Goal: Task Accomplishment & Management: Use online tool/utility

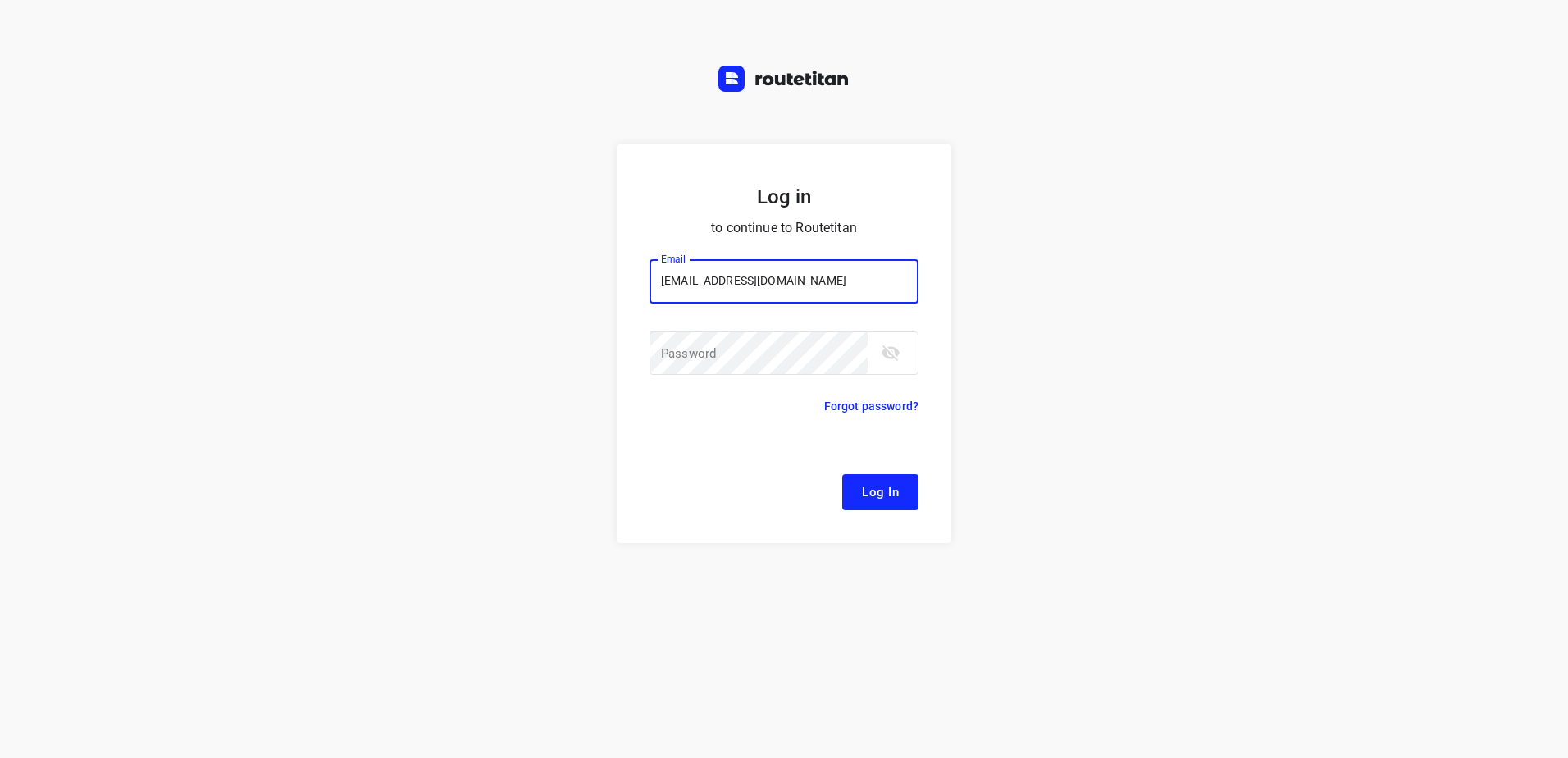
type input "[EMAIL_ADDRESS][DOMAIN_NAME]"
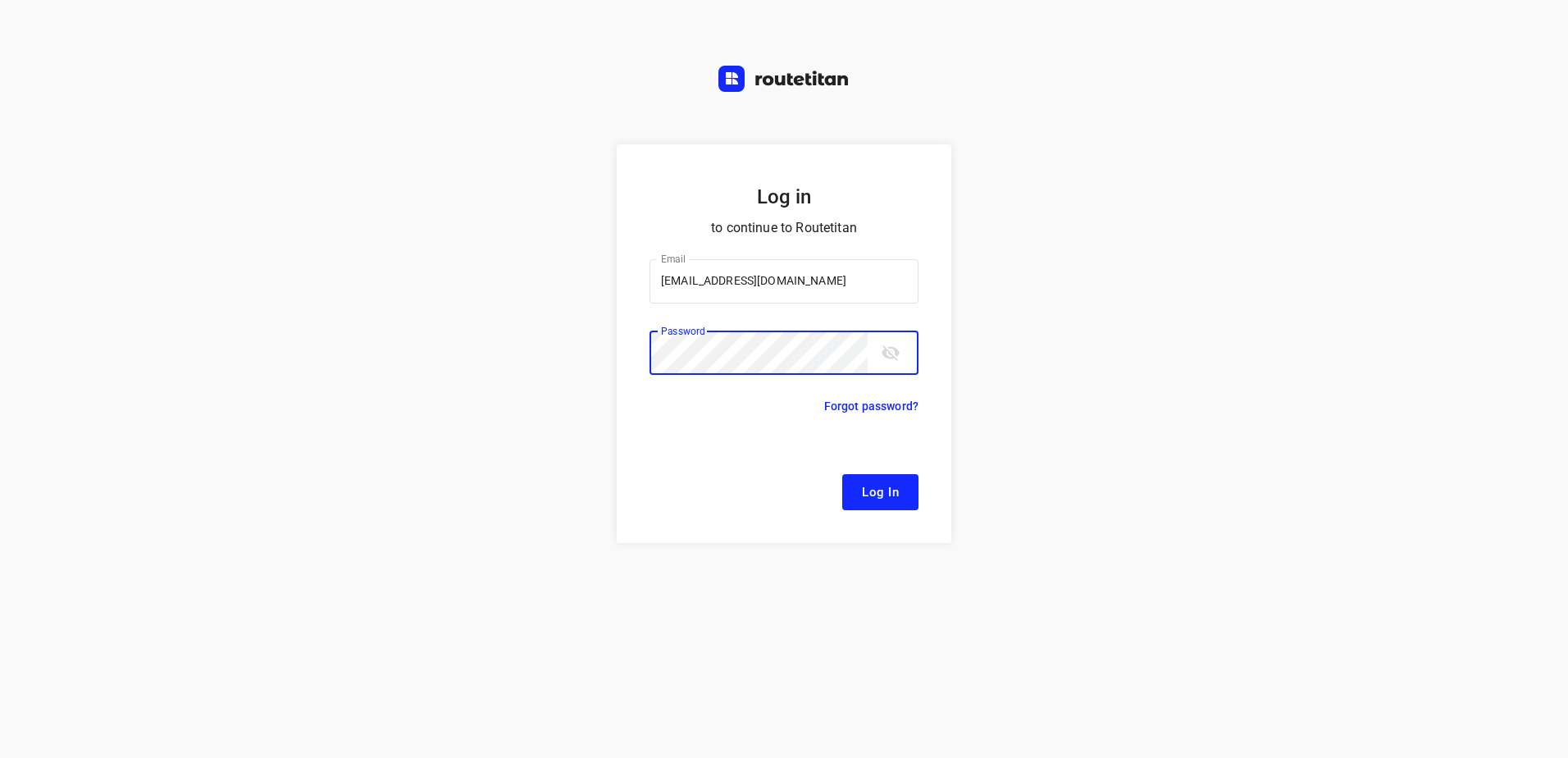
click at [842, 474] on button "Log In" at bounding box center [880, 492] width 76 height 36
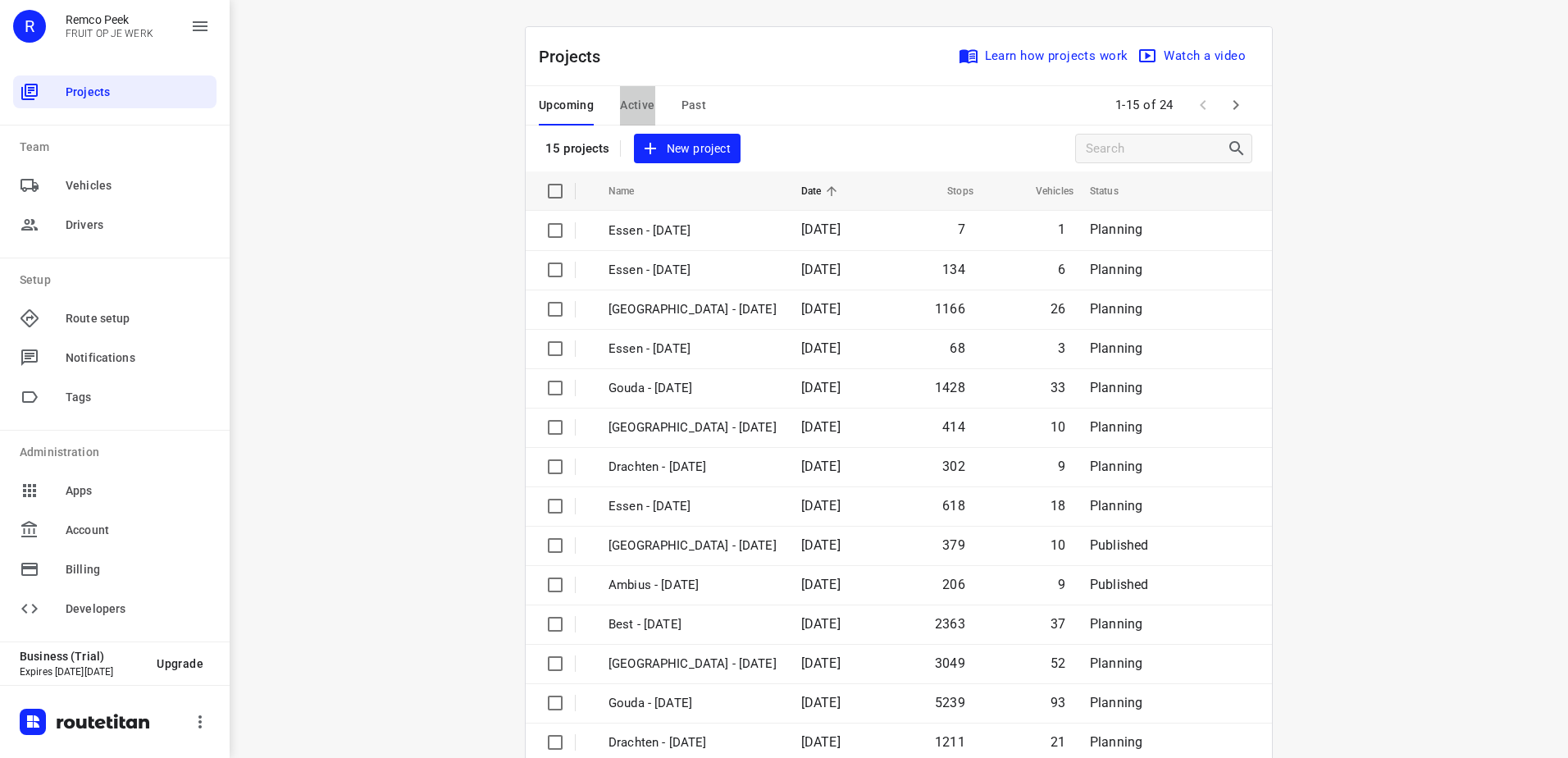
click at [620, 96] on span "Active" at bounding box center [637, 106] width 34 height 20
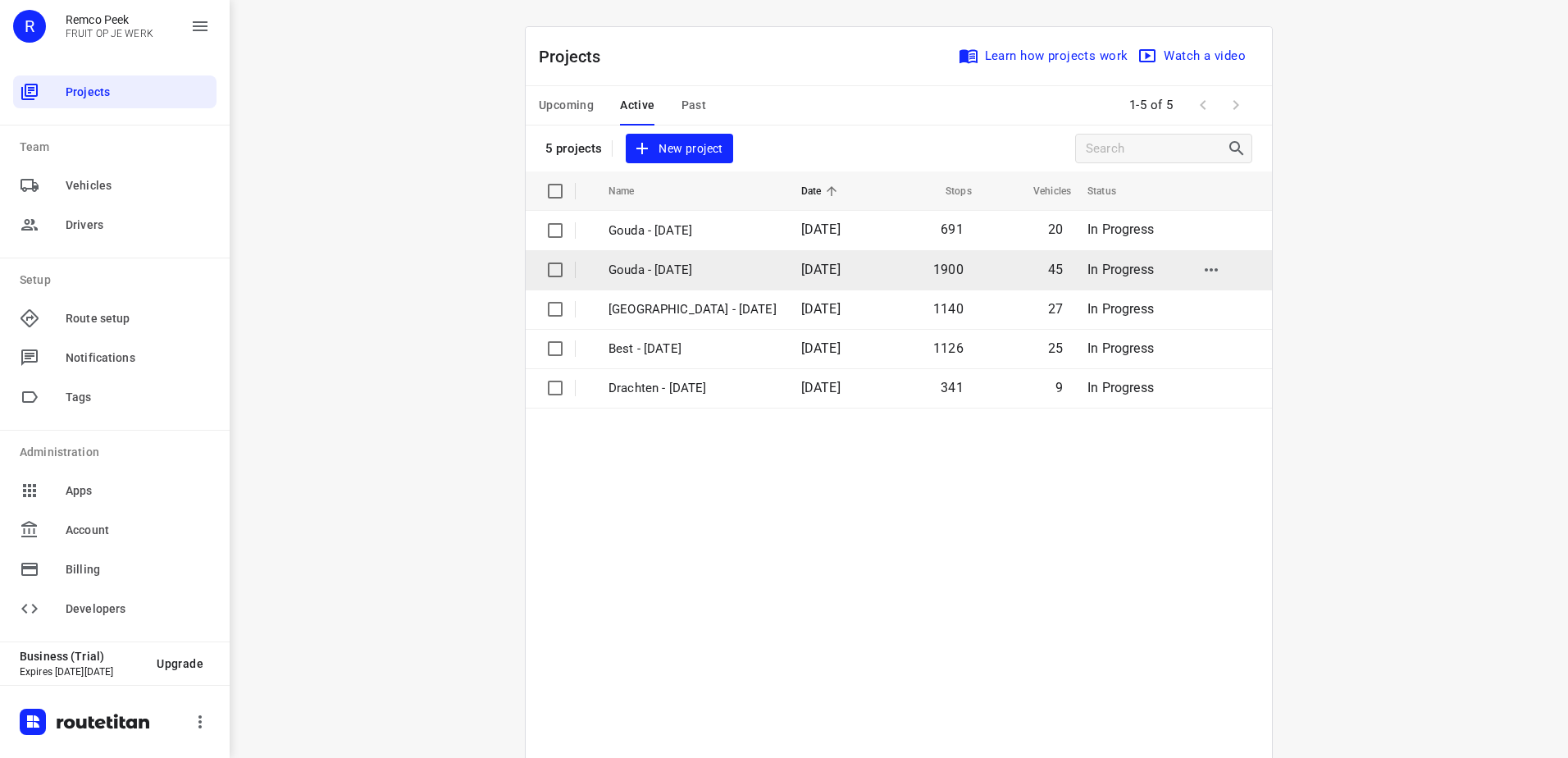
click at [674, 274] on p "Gouda - [DATE]" at bounding box center [692, 270] width 168 height 19
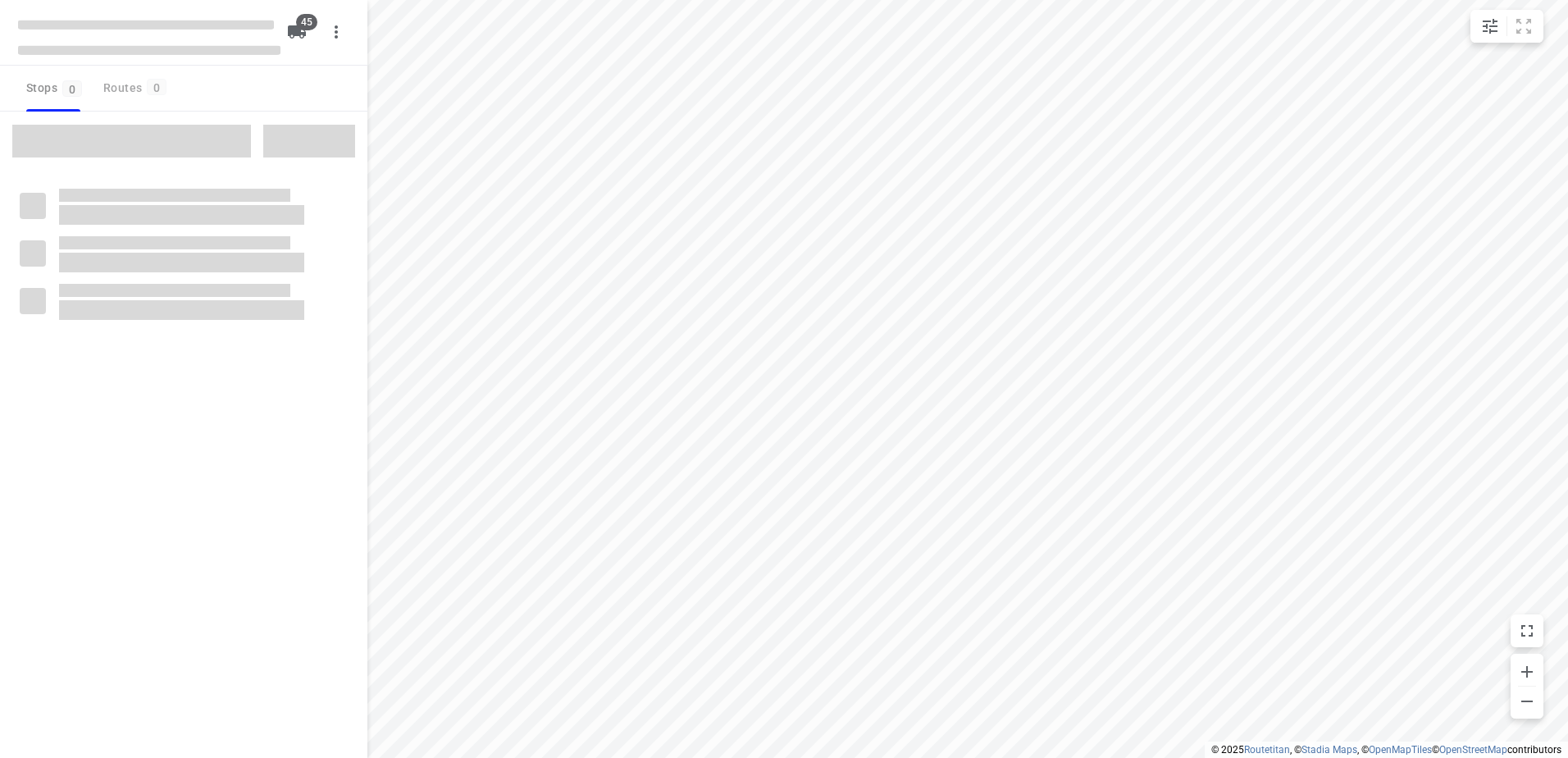
checkbox input "true"
